Goal: Task Accomplishment & Management: Use online tool/utility

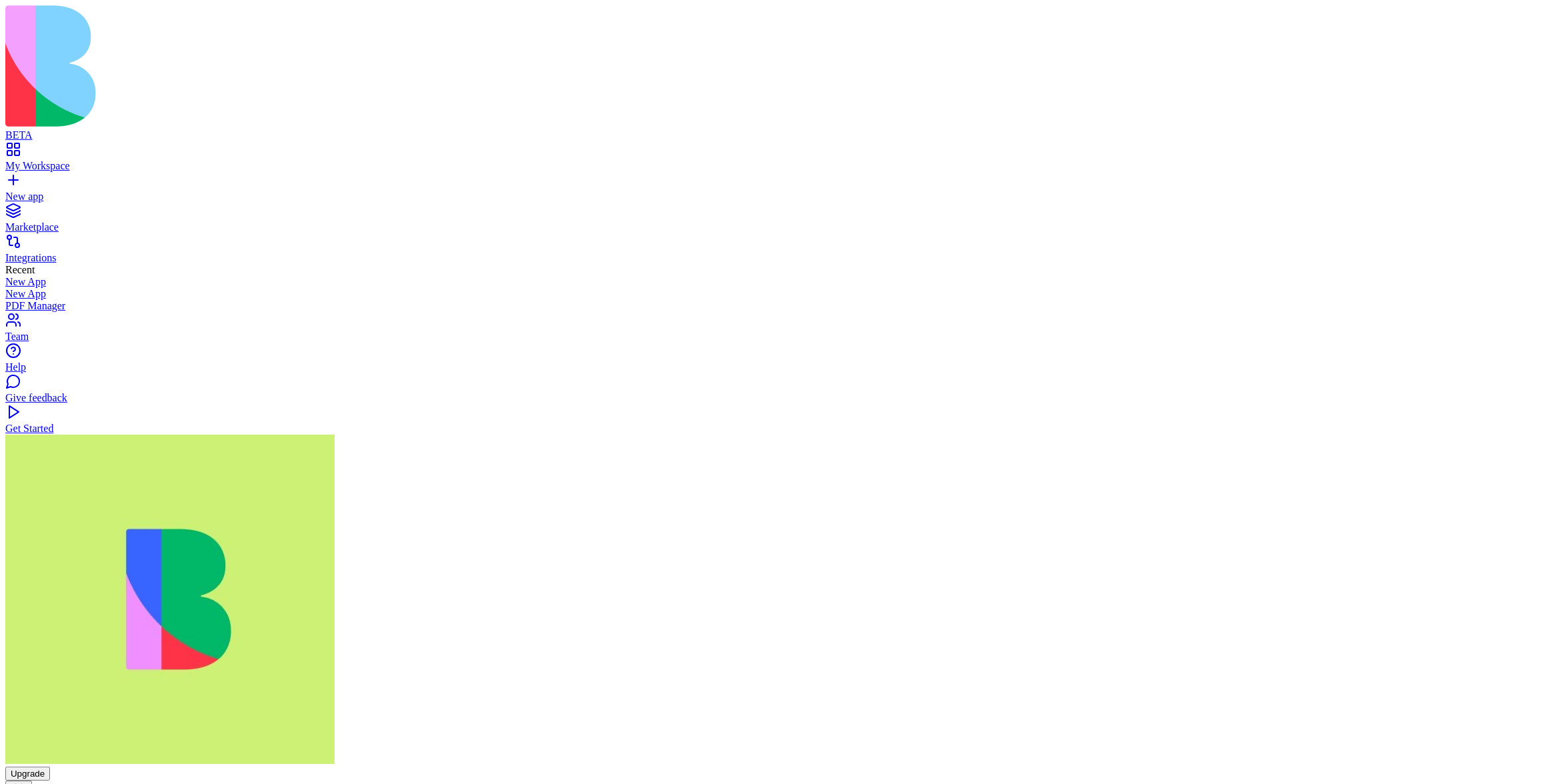
copy span "change the title to glow pink"
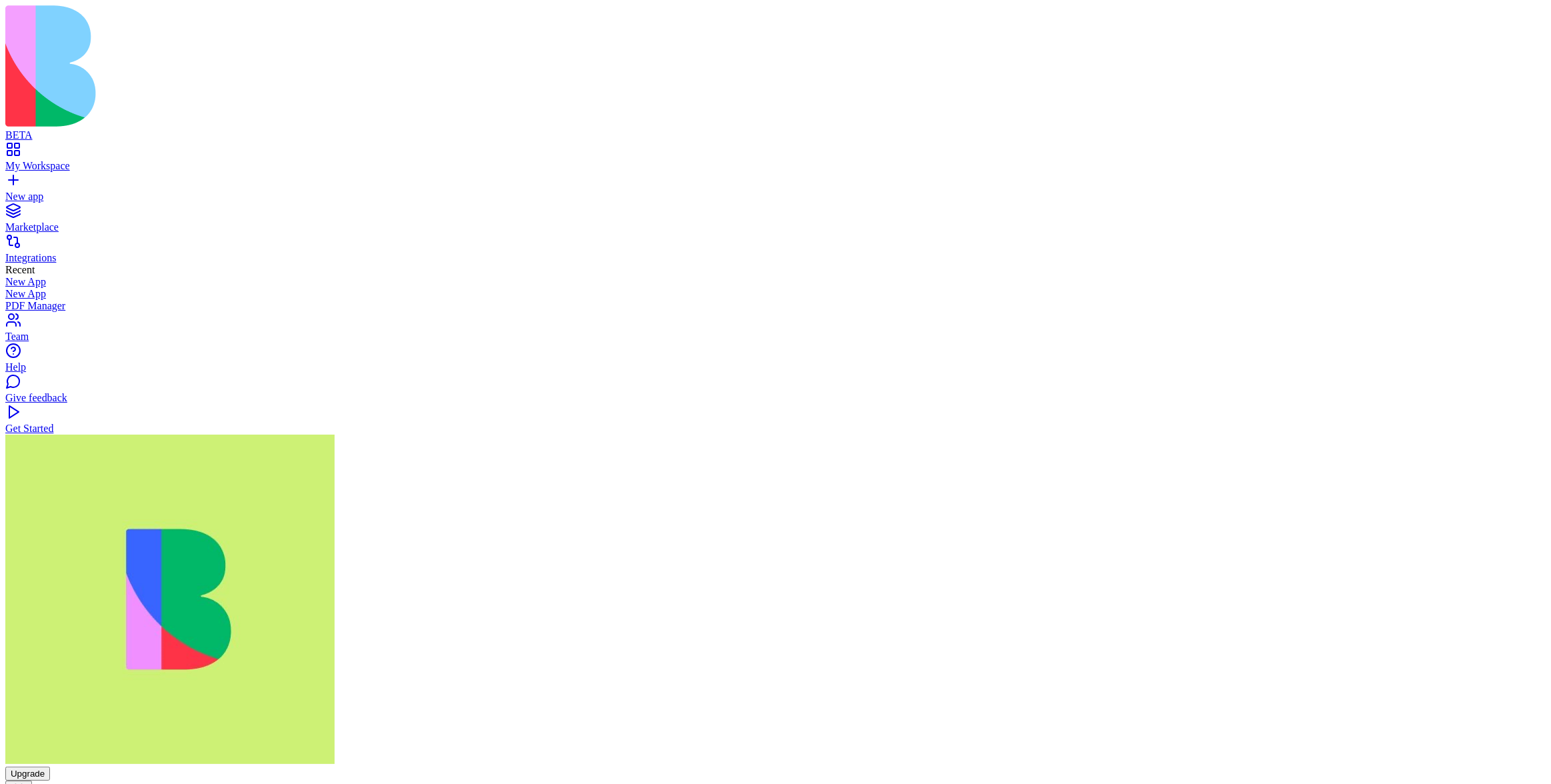
paste textarea "**********"
type textarea "**********"
